Goal: Check status: Check status

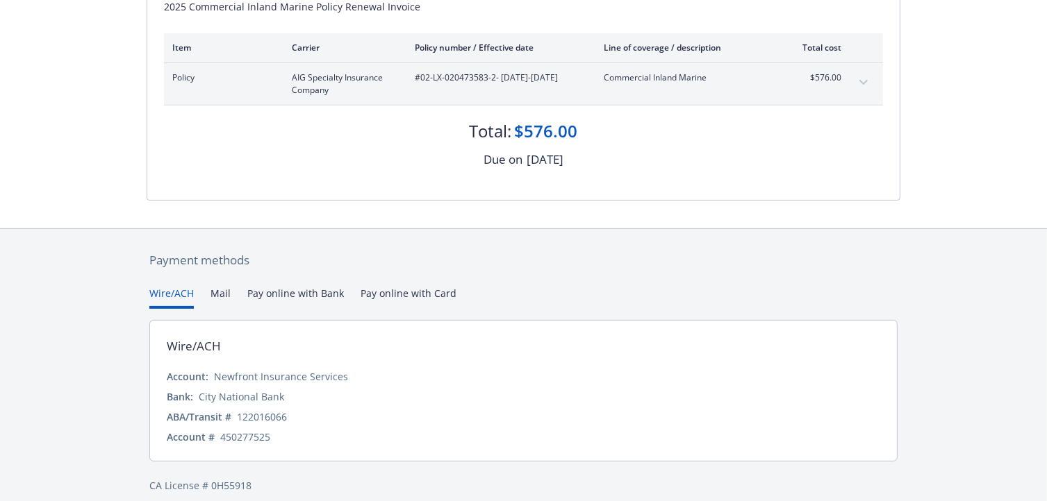
scroll to position [249, 0]
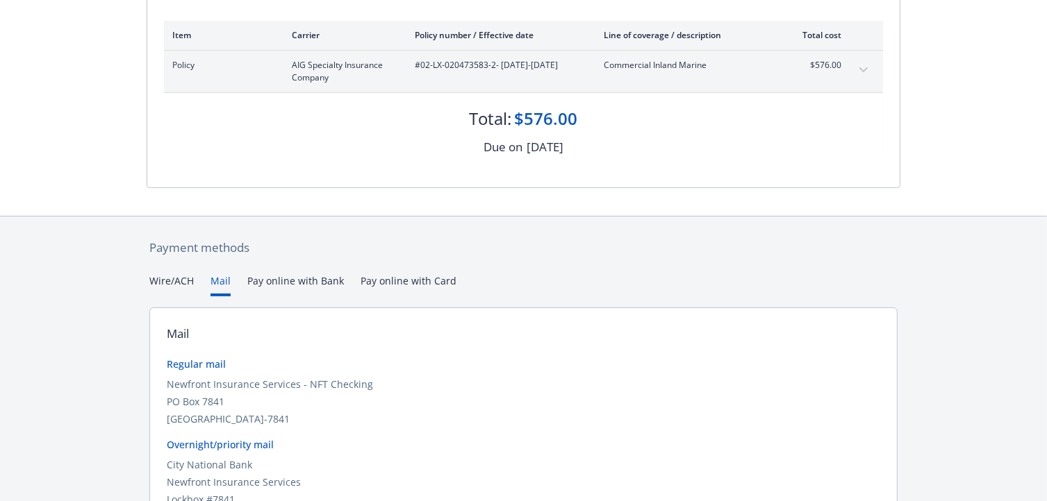
click at [222, 279] on button "Mail" at bounding box center [220, 285] width 20 height 23
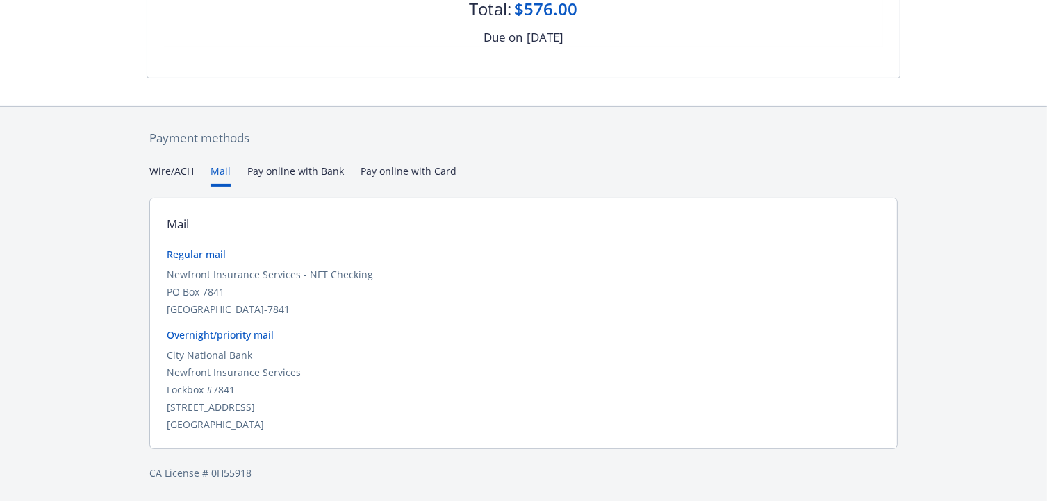
scroll to position [0, 0]
